Goal: Task Accomplishment & Management: Use online tool/utility

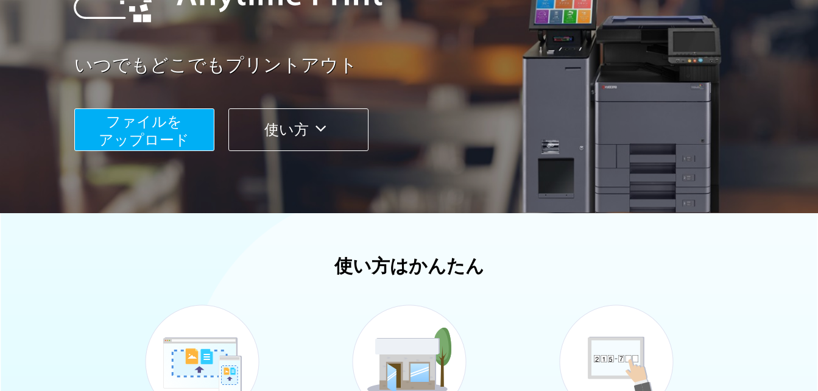
click at [163, 142] on span "ファイルを ​​アップロード" at bounding box center [144, 130] width 91 height 35
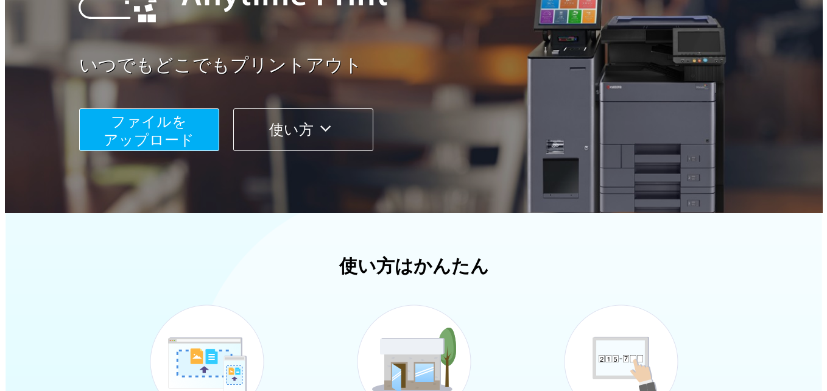
scroll to position [110, 0]
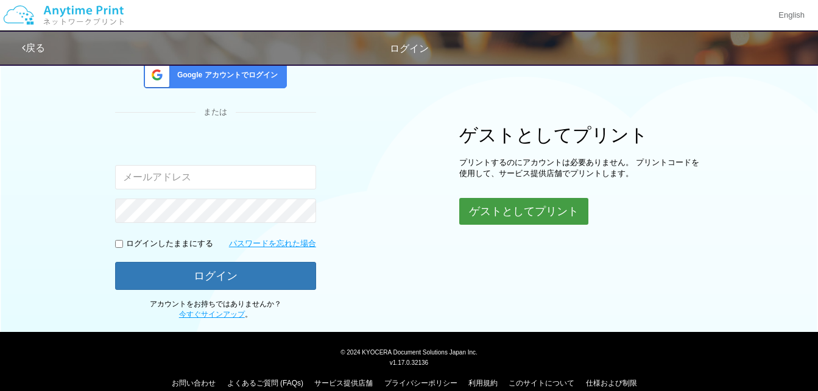
click at [550, 215] on button "ゲストとしてプリント" at bounding box center [523, 211] width 129 height 27
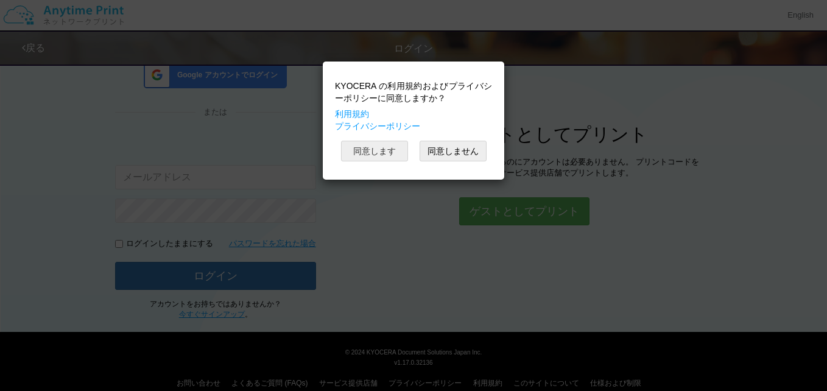
click at [354, 154] on button "同意します" at bounding box center [374, 151] width 67 height 21
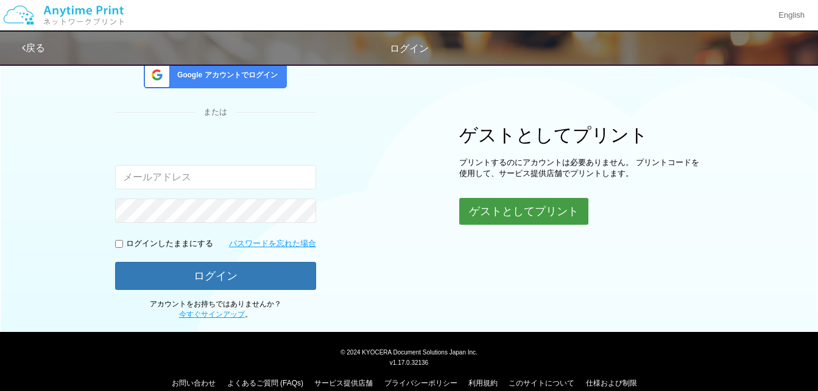
click at [536, 209] on button "ゲストとしてプリント" at bounding box center [523, 211] width 129 height 27
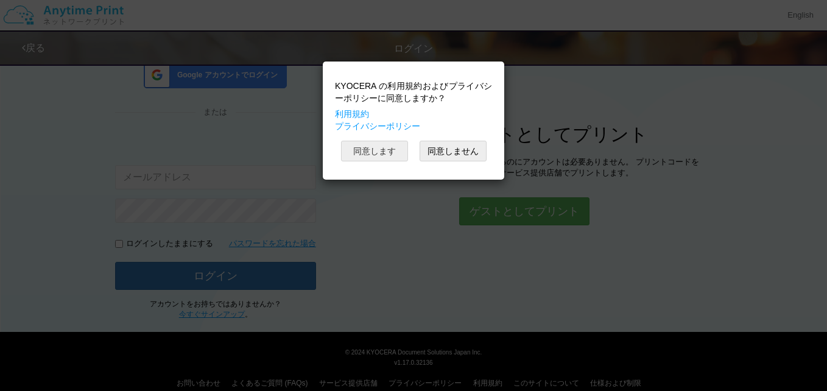
click at [357, 150] on button "同意します" at bounding box center [374, 151] width 67 height 21
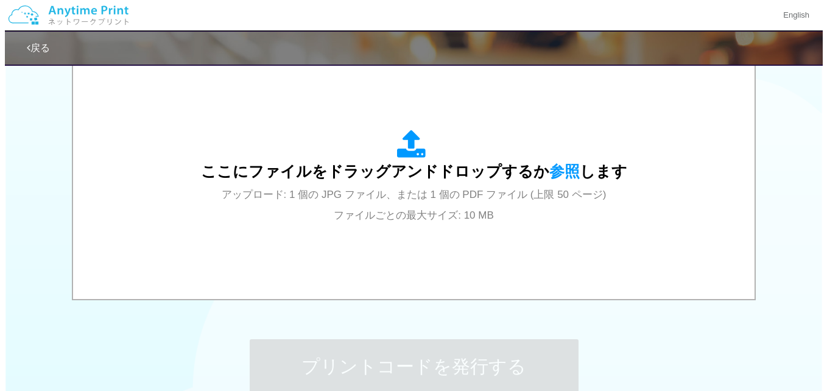
scroll to position [409, 0]
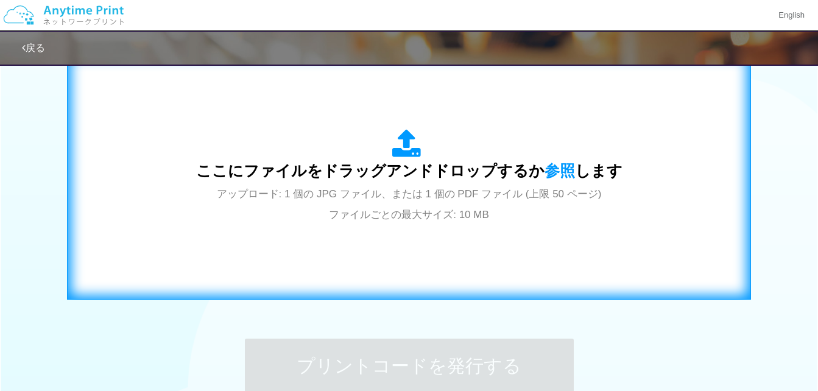
click at [398, 176] on span "ここにファイルをドラッグアンドドロップするか 参照 します" at bounding box center [409, 170] width 426 height 17
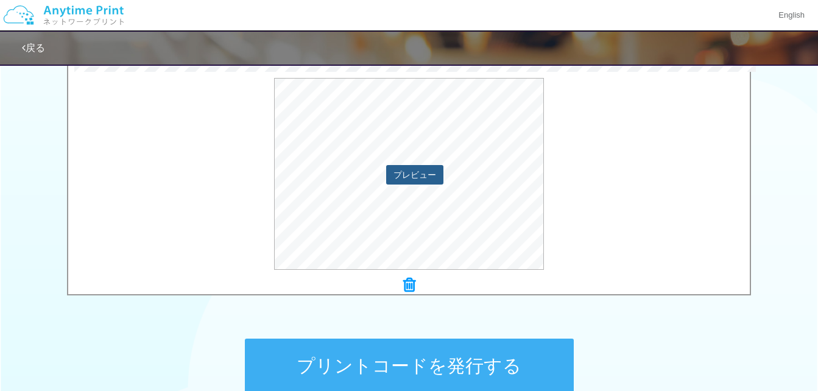
click at [432, 171] on button "プレビュー" at bounding box center [414, 174] width 57 height 19
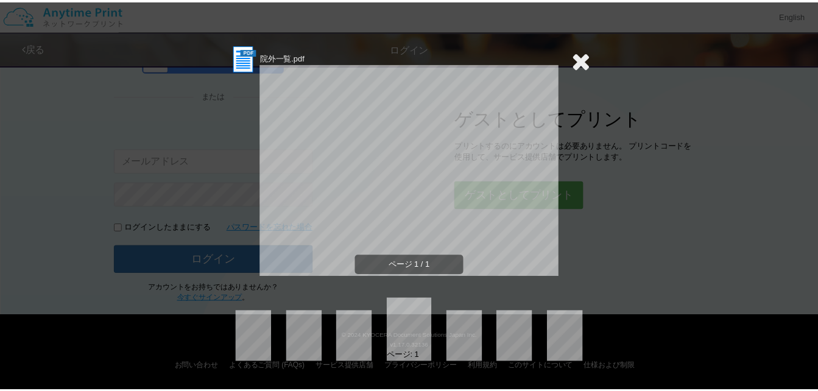
scroll to position [535, 0]
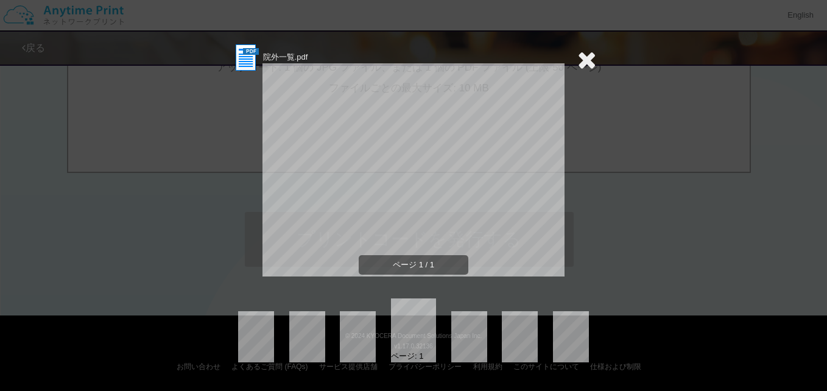
click at [586, 59] on icon at bounding box center [586, 59] width 19 height 24
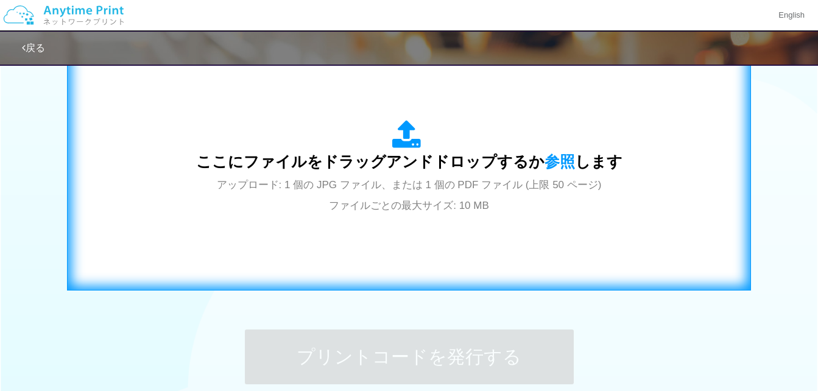
scroll to position [413, 0]
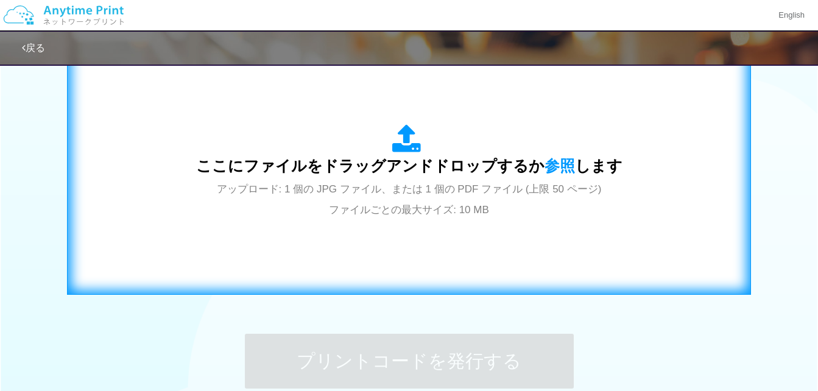
click at [414, 140] on icon at bounding box center [409, 139] width 34 height 30
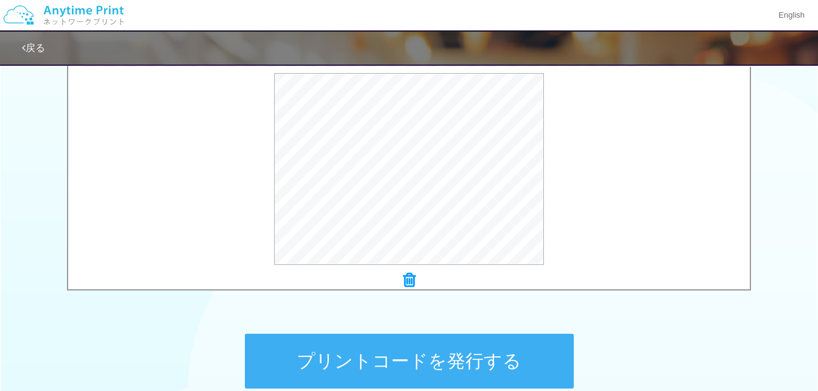
click at [510, 358] on button "プリントコードを発行する" at bounding box center [409, 361] width 329 height 55
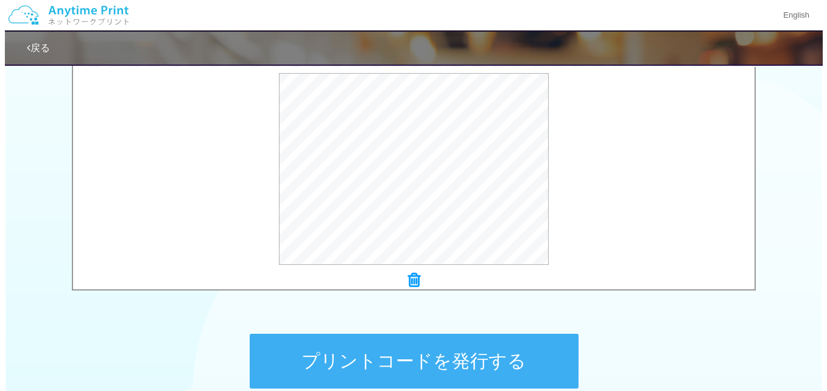
scroll to position [0, 0]
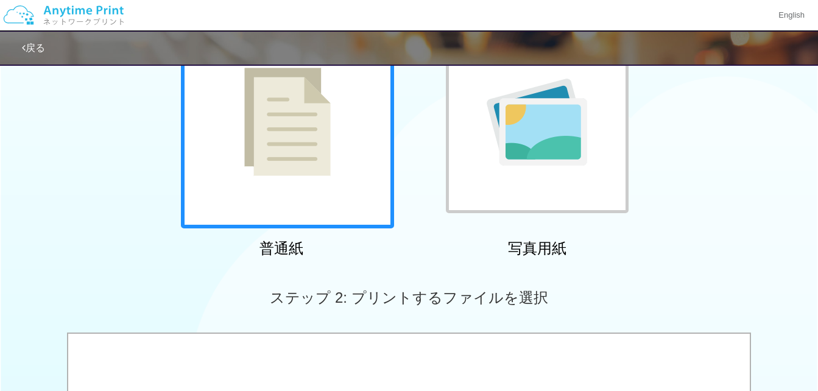
scroll to position [309, 0]
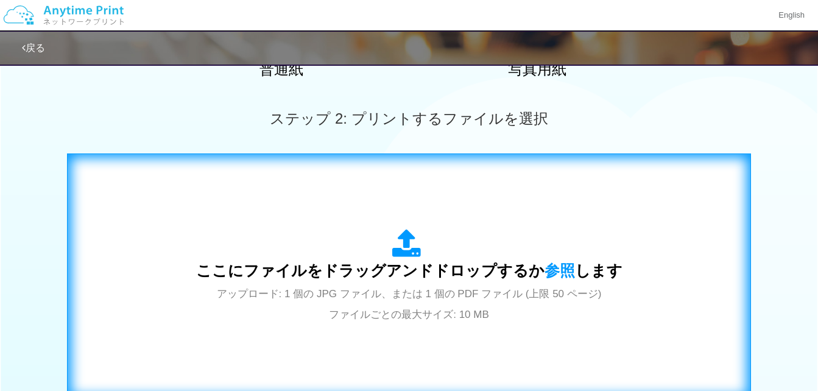
click at [413, 251] on icon at bounding box center [409, 244] width 34 height 30
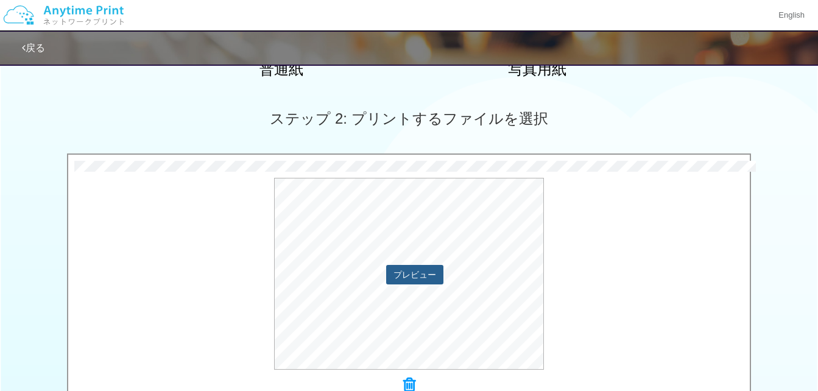
click at [402, 273] on button "プレビュー" at bounding box center [414, 274] width 57 height 19
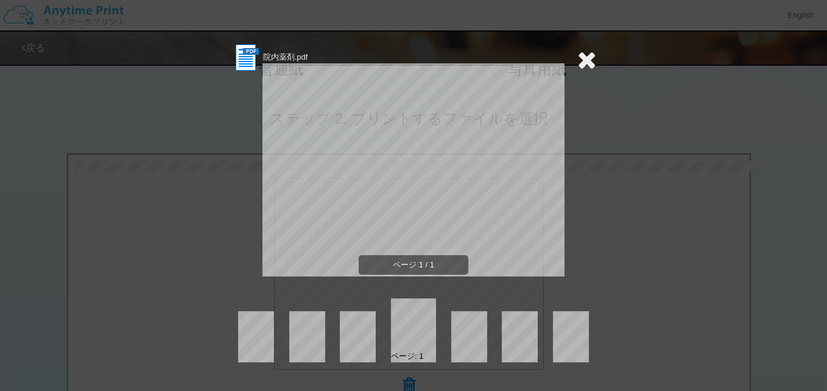
click at [585, 58] on icon at bounding box center [586, 59] width 19 height 24
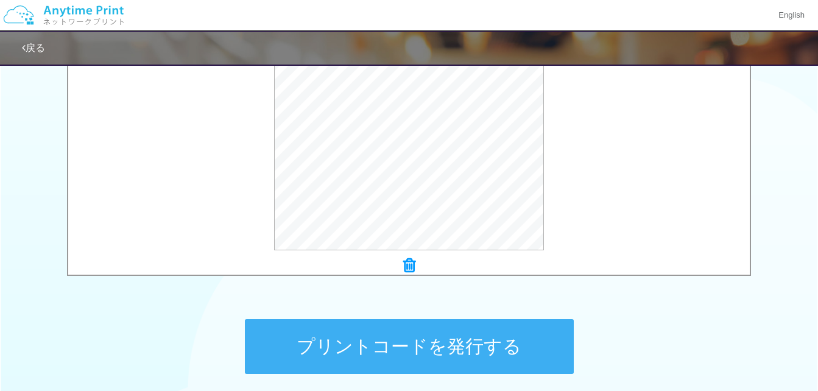
scroll to position [430, 0]
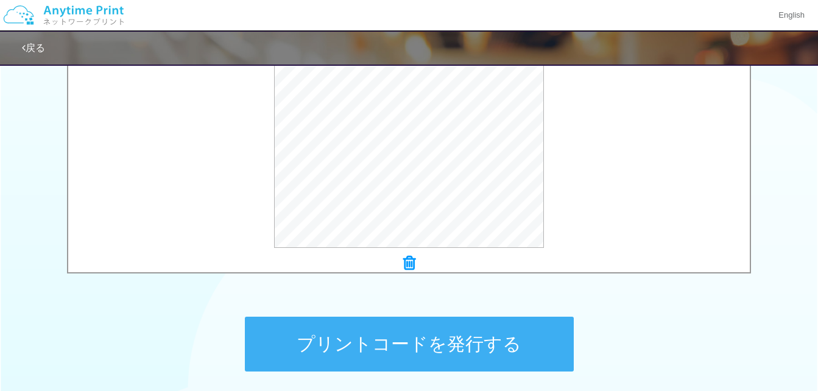
click at [411, 258] on icon at bounding box center [409, 263] width 12 height 16
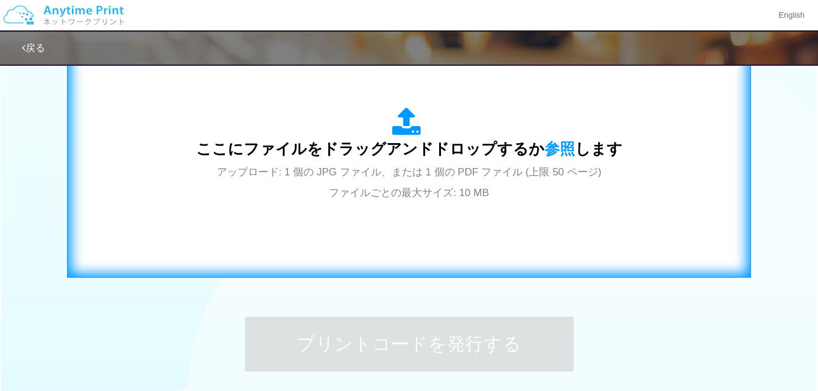
click at [409, 128] on icon at bounding box center [409, 122] width 34 height 30
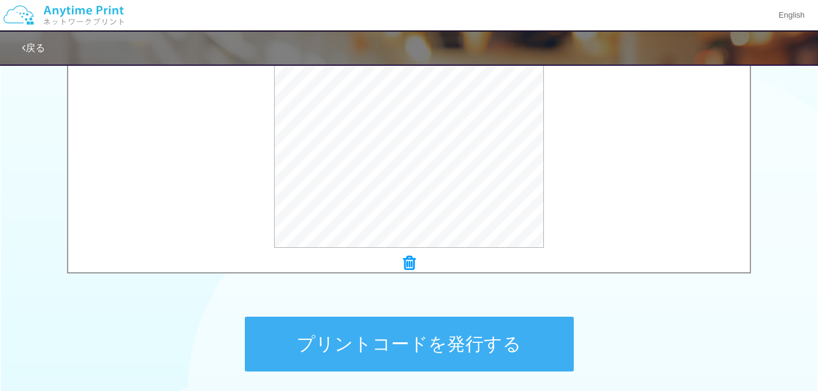
click at [409, 261] on icon at bounding box center [409, 263] width 12 height 16
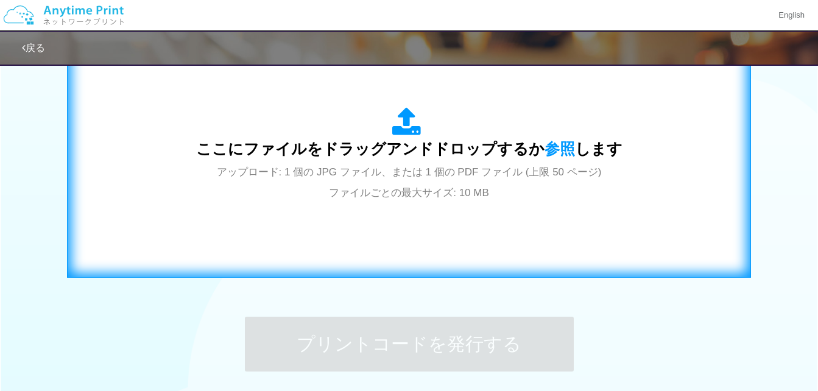
click at [403, 115] on icon at bounding box center [409, 122] width 34 height 30
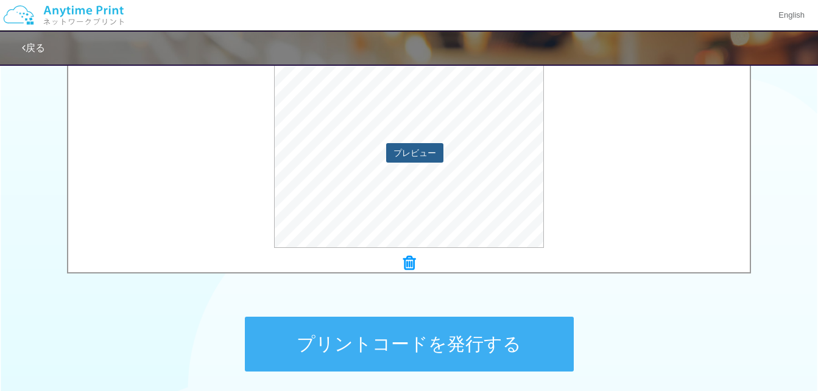
click at [413, 147] on button "プレビュー" at bounding box center [414, 152] width 57 height 19
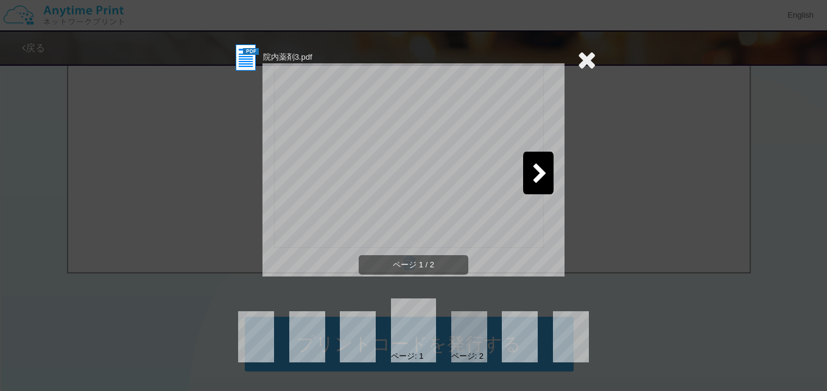
click at [581, 57] on icon at bounding box center [586, 59] width 19 height 24
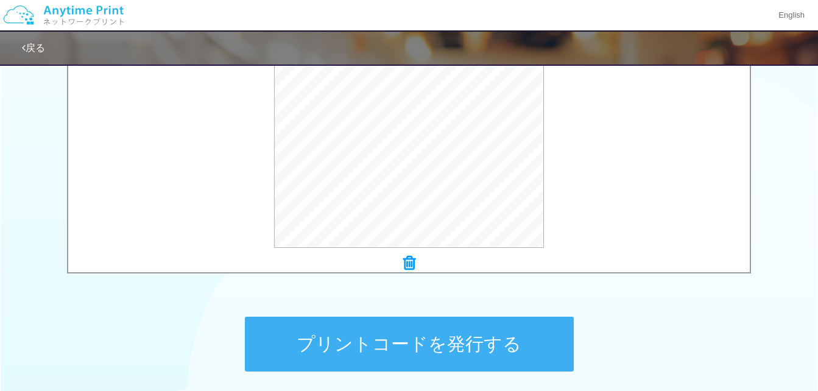
click at [430, 349] on button "プリントコードを発行する" at bounding box center [409, 344] width 329 height 55
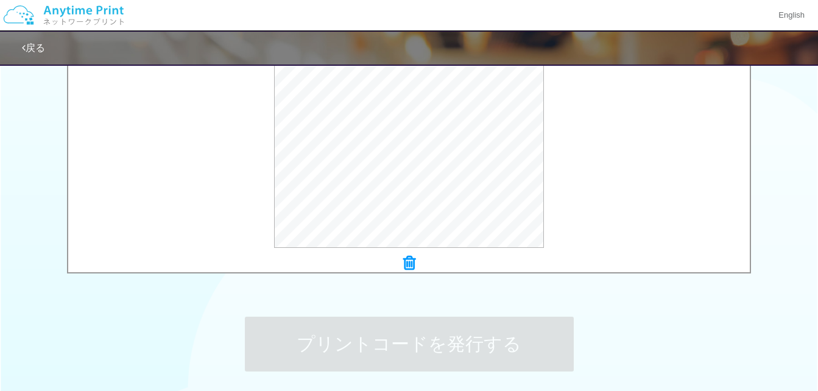
scroll to position [0, 0]
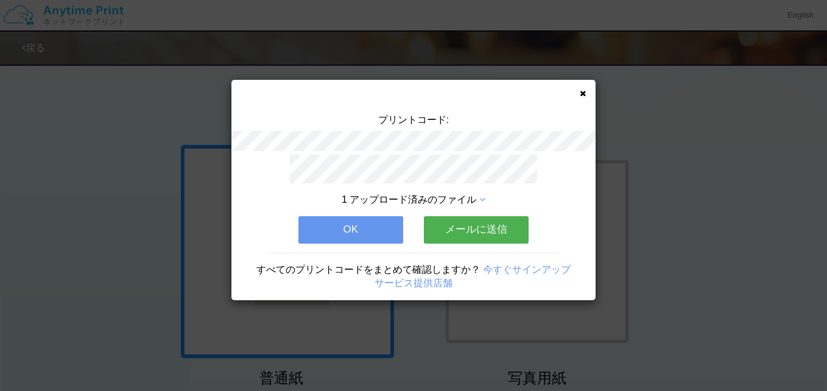
click at [381, 223] on button "OK" at bounding box center [350, 229] width 105 height 27
